Goal: Find specific page/section: Find specific page/section

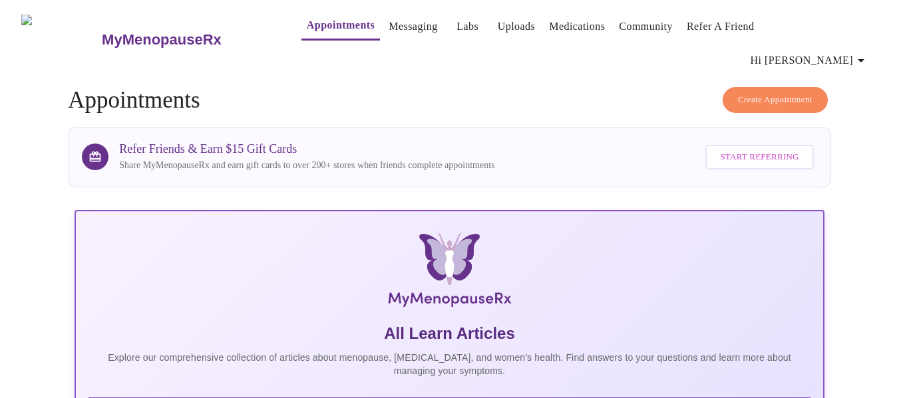
click at [456, 33] on link "Labs" at bounding box center [467, 26] width 22 height 19
